Goal: Navigation & Orientation: Find specific page/section

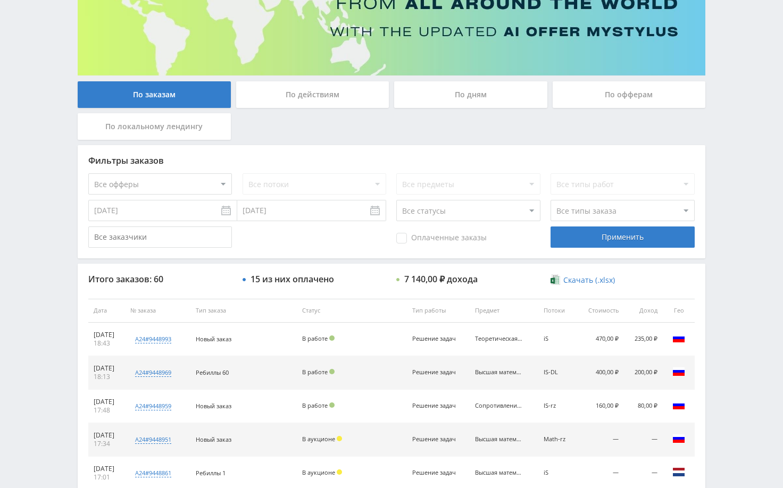
scroll to position [213, 0]
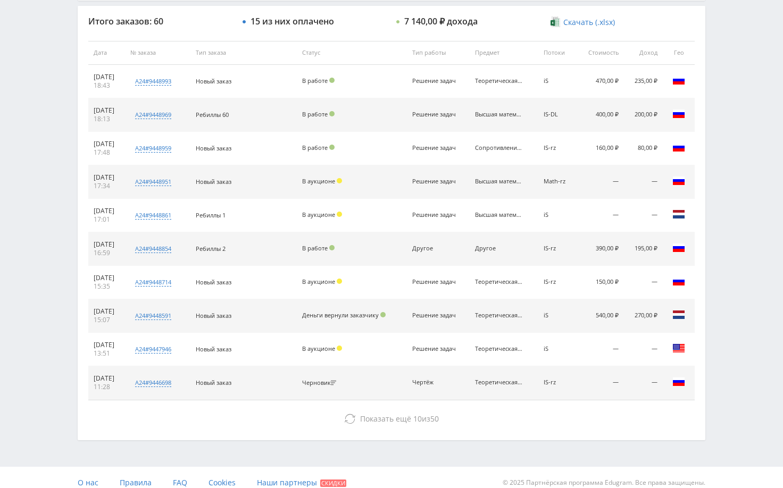
scroll to position [405, 0]
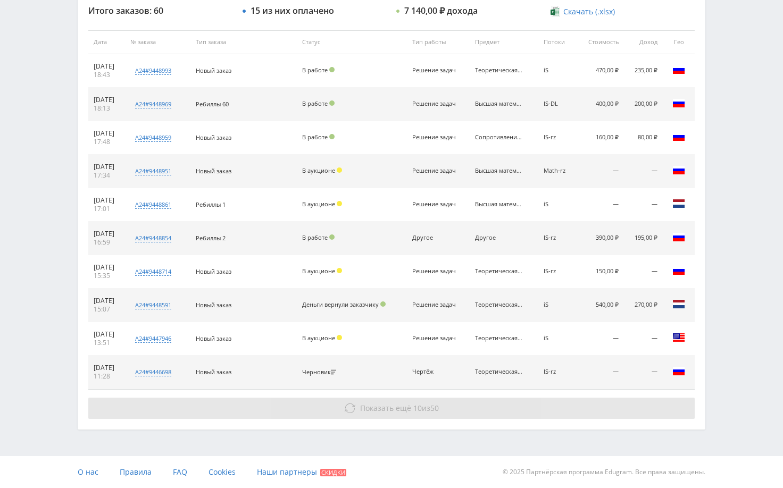
click at [632, 403] on button "Показать ещё 10 из 50" at bounding box center [391, 408] width 606 height 21
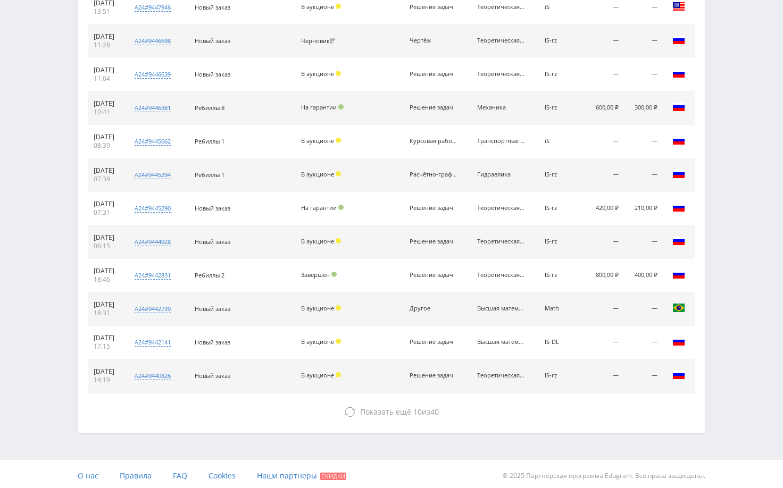
scroll to position [740, 0]
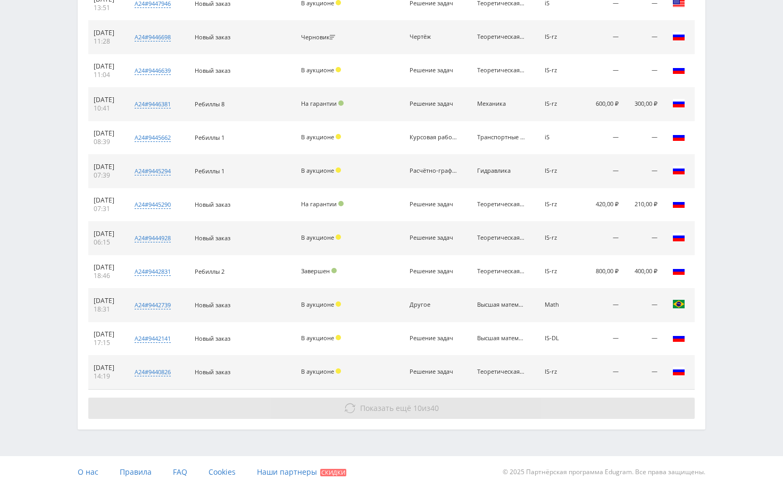
click at [635, 402] on button "Показать ещё 10 из 40" at bounding box center [391, 408] width 606 height 21
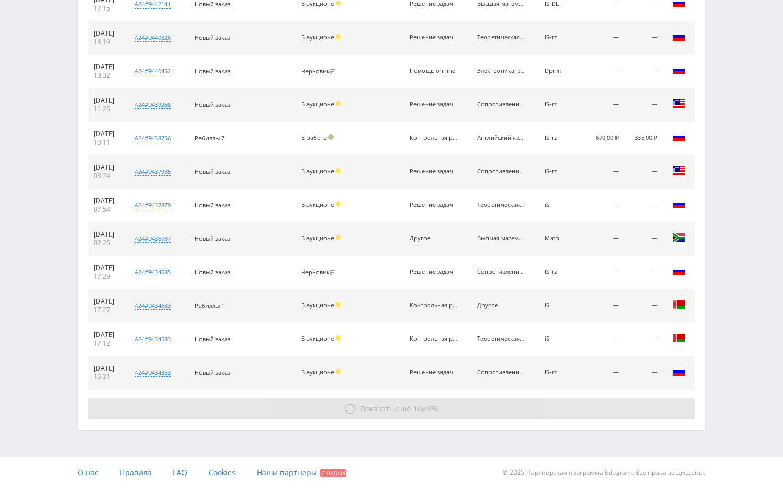
scroll to position [1075, 0]
click at [639, 408] on button "Показать ещё 10 из 30" at bounding box center [391, 408] width 606 height 21
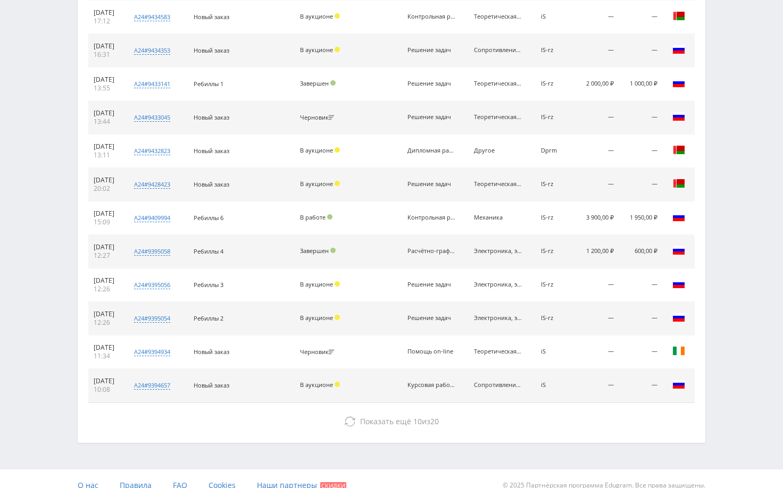
scroll to position [1410, 0]
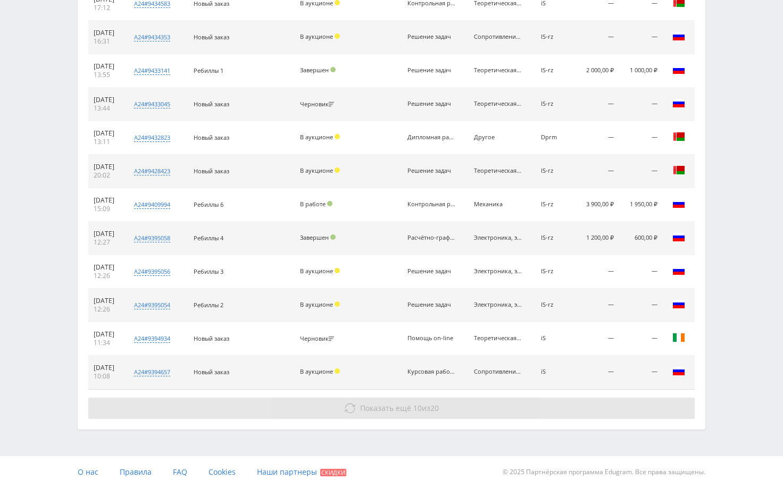
drag, startPoint x: 649, startPoint y: 410, endPoint x: 656, endPoint y: 411, distance: 6.4
click at [649, 410] on button "Показать ещё 10 из 20" at bounding box center [391, 408] width 606 height 21
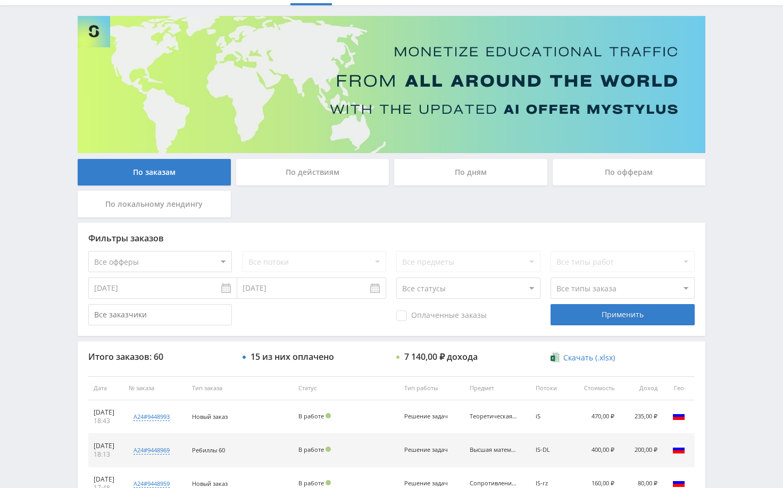
scroll to position [0, 0]
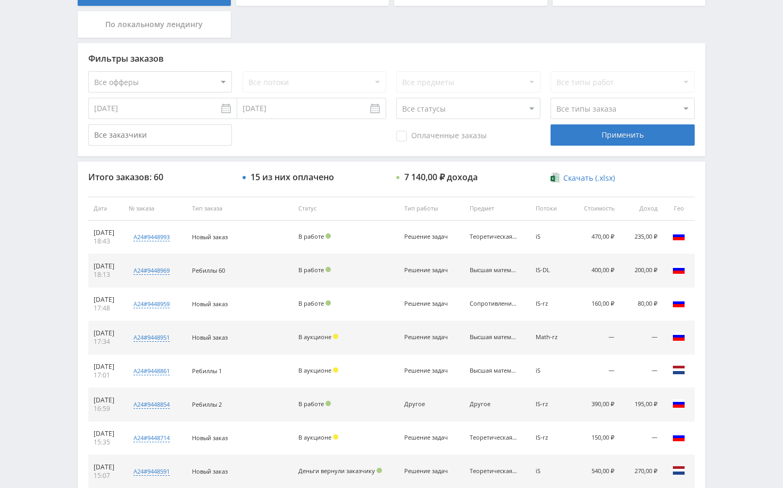
scroll to position [266, 0]
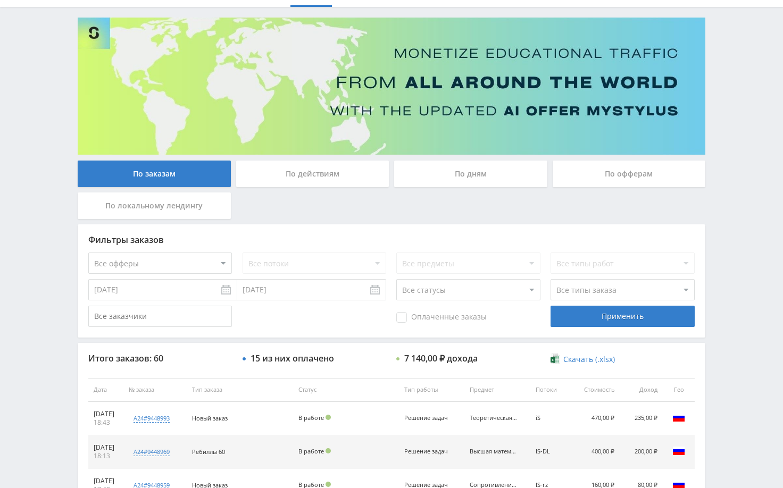
scroll to position [0, 0]
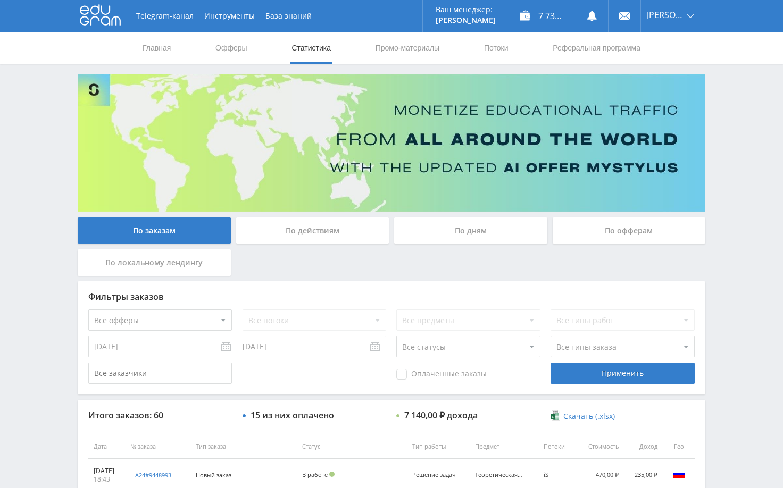
click at [720, 147] on div "Telegram-канал Инструменты База знаний Ваш менеджер: Alex Alex Online @edugram_…" at bounding box center [391, 446] width 783 height 893
drag, startPoint x: 729, startPoint y: 124, endPoint x: 645, endPoint y: 0, distance: 150.5
click at [729, 124] on div "Telegram-канал Инструменты База знаний Ваш менеджер: [PERSON_NAME] Online @edug…" at bounding box center [391, 446] width 783 height 893
click at [723, 181] on div "Telegram-канал Инструменты База знаний Ваш менеджер: [PERSON_NAME] Online @edug…" at bounding box center [391, 446] width 783 height 893
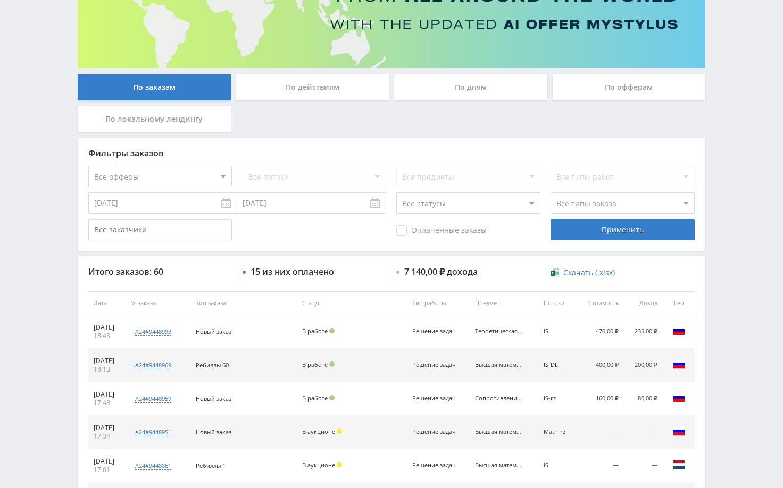
scroll to position [160, 0]
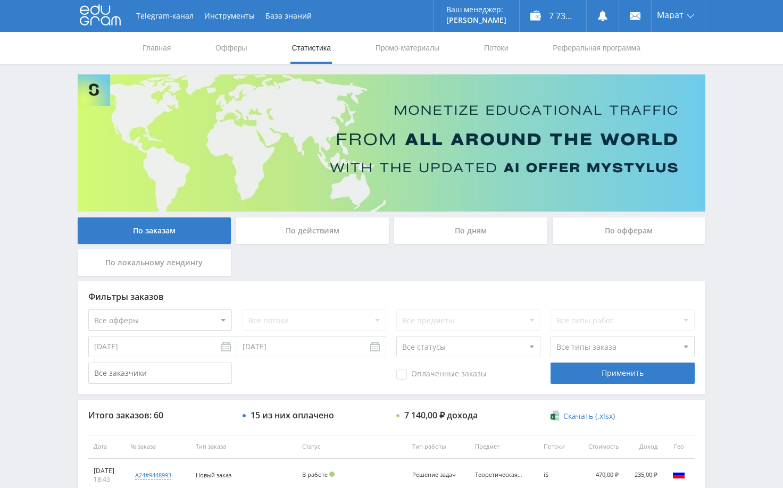
drag, startPoint x: 734, startPoint y: 153, endPoint x: 734, endPoint y: 123, distance: 30.3
click at [734, 152] on div "Telegram-канал Инструменты База знаний Ваш менеджер: [PERSON_NAME] Alex Online …" at bounding box center [391, 446] width 783 height 893
click at [750, 148] on div "Telegram-канал Инструменты База знаний Ваш менеджер: [PERSON_NAME] Alex Online …" at bounding box center [391, 446] width 783 height 893
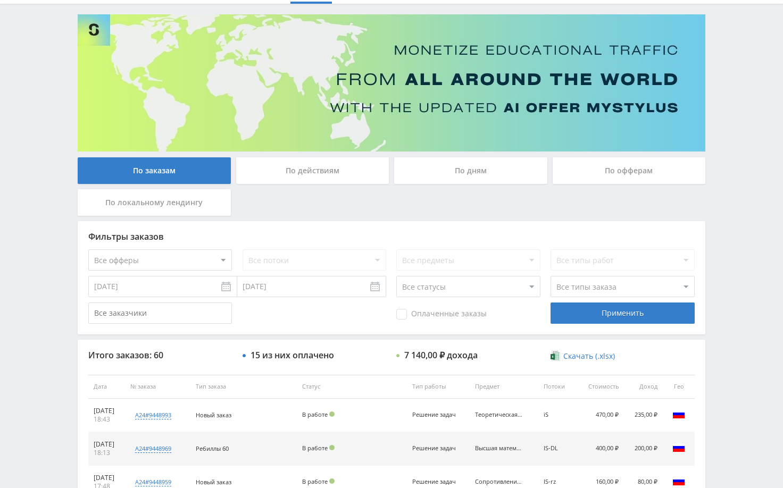
scroll to position [213, 0]
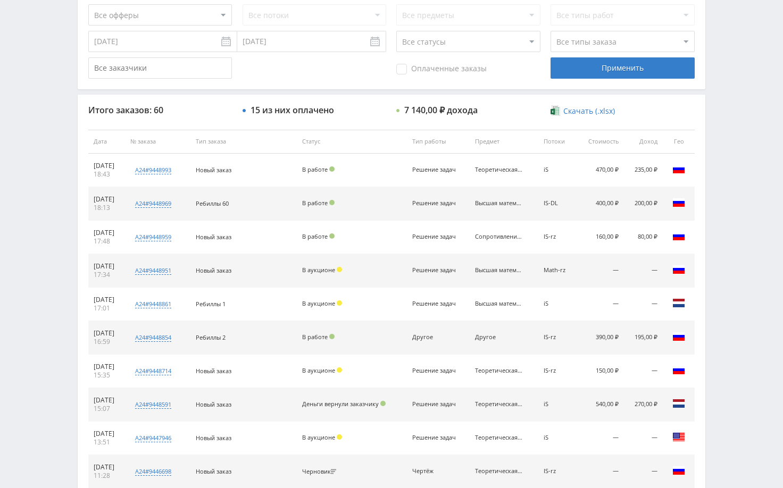
scroll to position [213, 0]
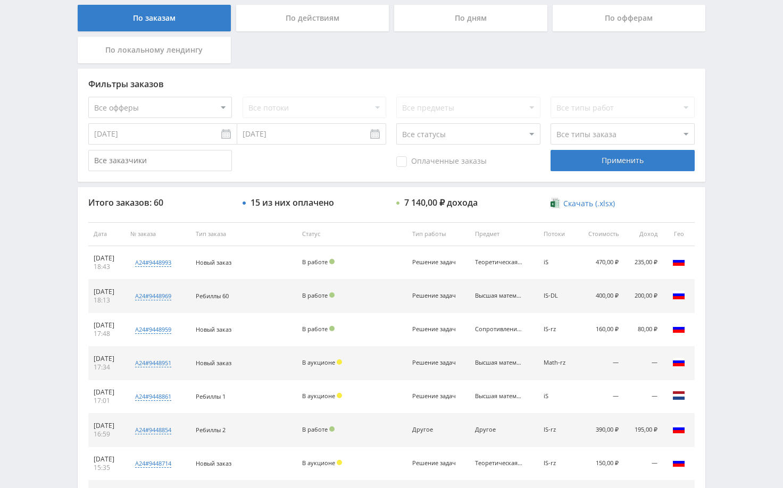
click at [728, 183] on div "Telegram-канал Инструменты База знаний Ваш менеджер: [PERSON_NAME] Online @edug…" at bounding box center [391, 233] width 783 height 893
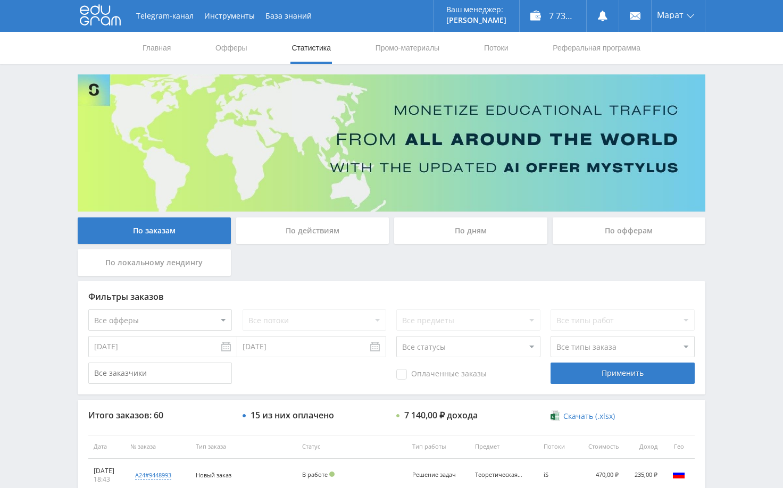
click at [746, 238] on div "Telegram-канал Инструменты База знаний Ваш менеджер: [PERSON_NAME] Alex Online …" at bounding box center [391, 446] width 783 height 893
click at [739, 288] on div "Telegram-канал Инструменты База знаний Ваш менеджер: [PERSON_NAME] Alex Online …" at bounding box center [391, 446] width 783 height 893
click at [736, 279] on div "Telegram-канал Инструменты База знаний Ваш менеджер: [PERSON_NAME] Alex Online …" at bounding box center [391, 446] width 783 height 893
click at [754, 230] on div "Telegram-канал Инструменты База знаний Ваш менеджер: [PERSON_NAME] Alex Online …" at bounding box center [391, 446] width 783 height 893
click at [736, 165] on div "Telegram-канал Инструменты База знаний Ваш менеджер: [PERSON_NAME] Alex Online …" at bounding box center [391, 446] width 783 height 893
